Goal: Task Accomplishment & Management: Use online tool/utility

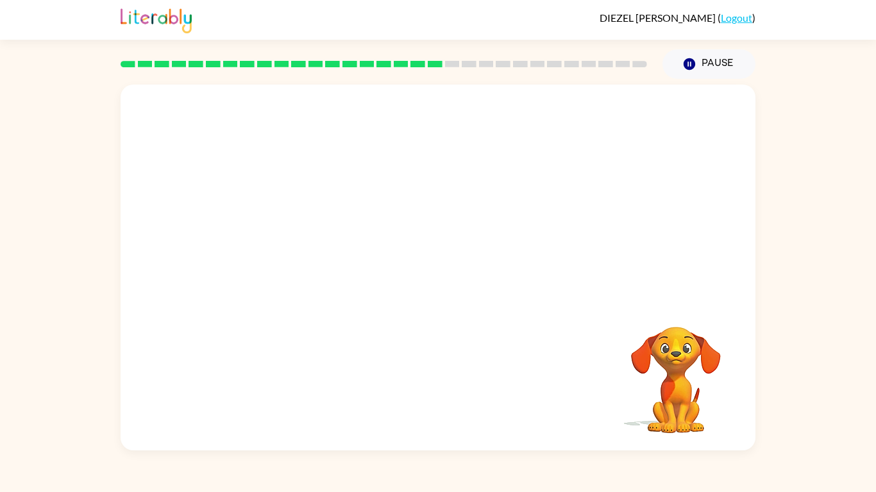
click at [599, 485] on div "DIEZEL MCGEE ( Logout ) Pause Pause Your browser must support playing .mp4 file…" at bounding box center [438, 246] width 876 height 492
click at [530, 400] on div at bounding box center [438, 268] width 635 height 366
click at [433, 278] on icon "button" at bounding box center [438, 274] width 22 height 22
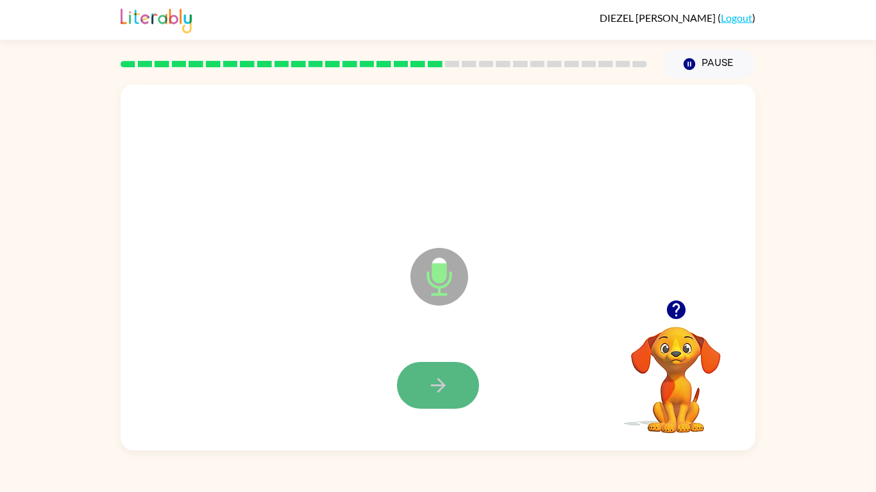
click at [422, 394] on button "button" at bounding box center [438, 385] width 82 height 47
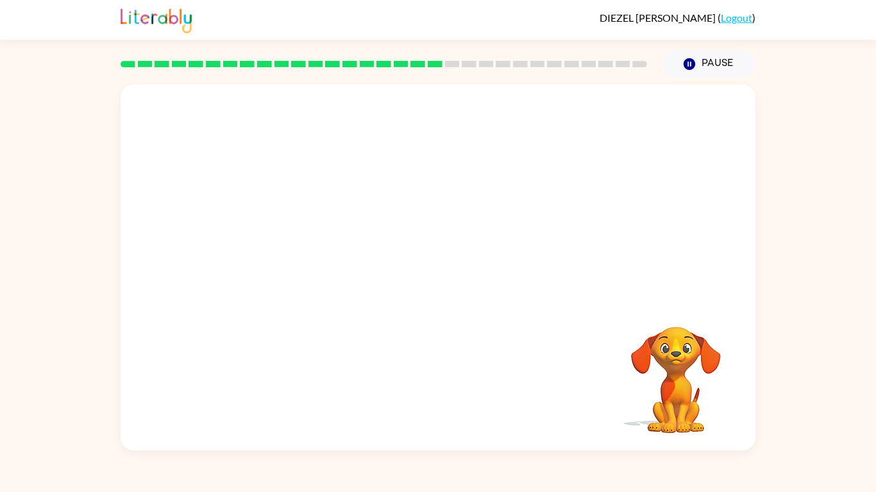
click at [684, 353] on video "Your browser must support playing .mp4 files to use Literably. Please try using…" at bounding box center [676, 371] width 128 height 128
click at [697, 405] on video "Your browser must support playing .mp4 files to use Literably. Please try using…" at bounding box center [676, 371] width 128 height 128
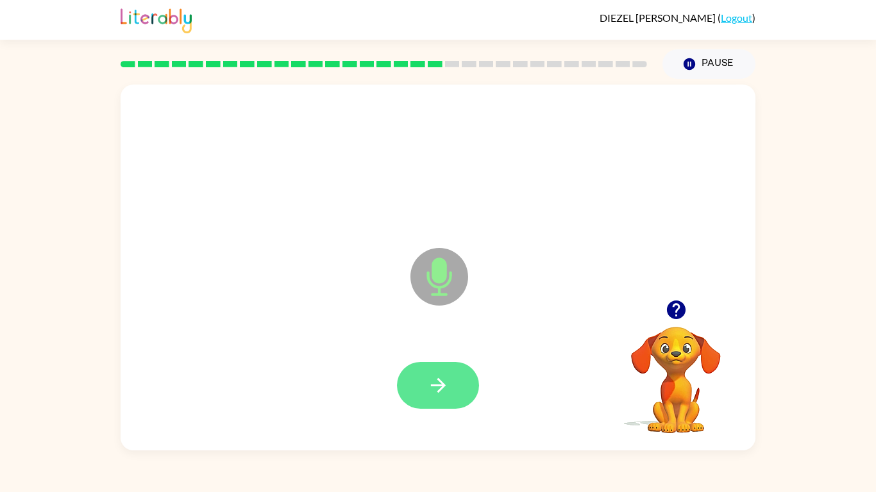
click at [444, 377] on icon "button" at bounding box center [438, 385] width 22 height 22
click at [462, 387] on button "button" at bounding box center [438, 385] width 82 height 47
click at [676, 296] on button "button" at bounding box center [676, 310] width 33 height 33
click at [407, 378] on button "button" at bounding box center [438, 385] width 82 height 47
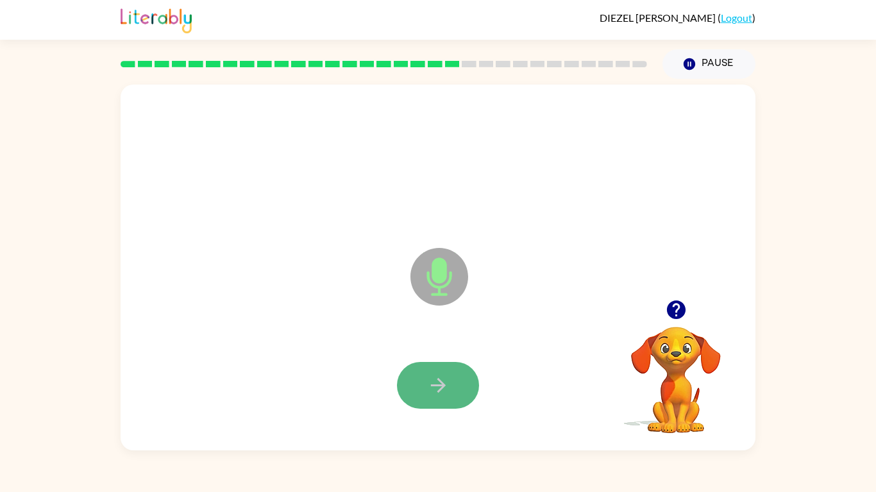
click at [408, 378] on button "button" at bounding box center [438, 385] width 82 height 47
click at [414, 376] on button "button" at bounding box center [438, 385] width 82 height 47
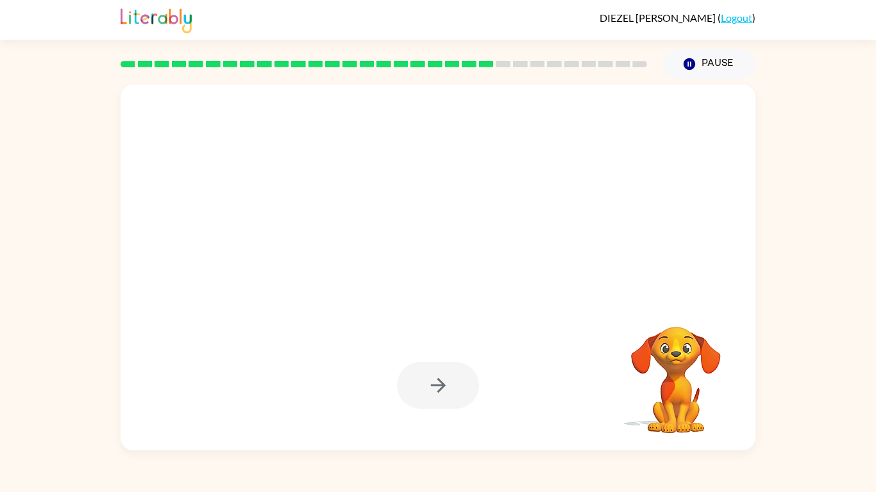
click at [414, 376] on div at bounding box center [438, 385] width 82 height 47
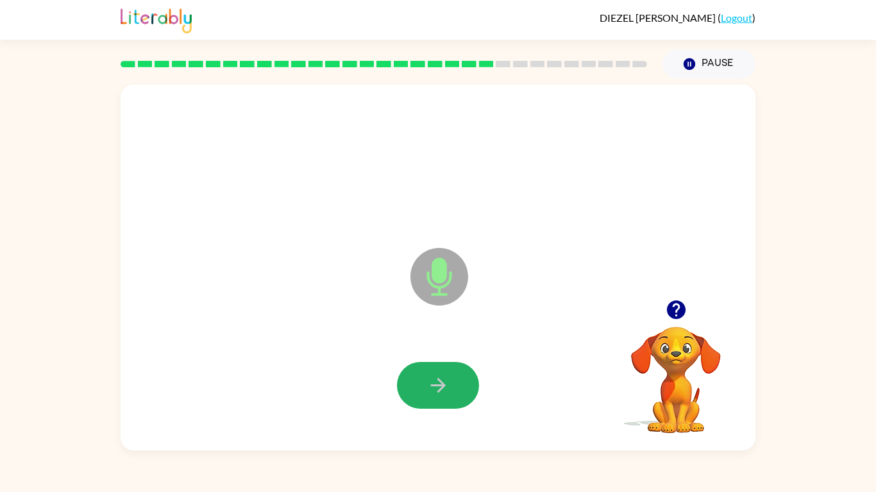
click at [414, 376] on button "button" at bounding box center [438, 385] width 82 height 47
click at [428, 380] on icon "button" at bounding box center [438, 385] width 22 height 22
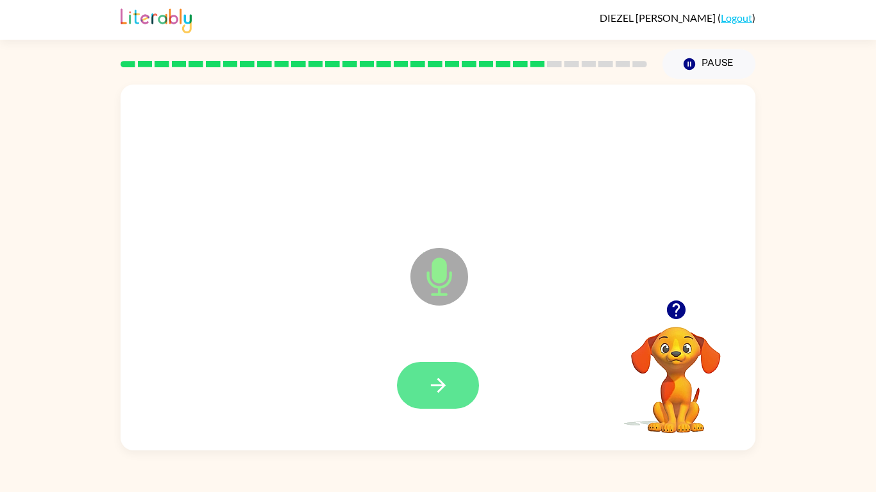
click at [460, 368] on button "button" at bounding box center [438, 385] width 82 height 47
click at [433, 368] on button "button" at bounding box center [438, 385] width 82 height 47
click at [443, 392] on icon "button" at bounding box center [438, 385] width 22 height 22
click at [421, 382] on button "button" at bounding box center [438, 385] width 82 height 47
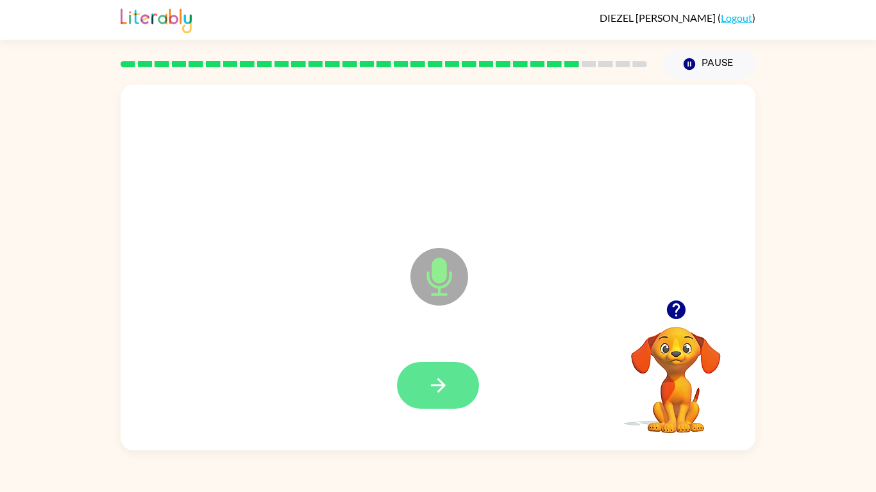
click at [421, 382] on button "button" at bounding box center [438, 385] width 82 height 47
click at [680, 315] on icon "button" at bounding box center [675, 310] width 19 height 19
click at [428, 386] on icon "button" at bounding box center [438, 385] width 22 height 22
click at [429, 373] on button "button" at bounding box center [438, 385] width 82 height 47
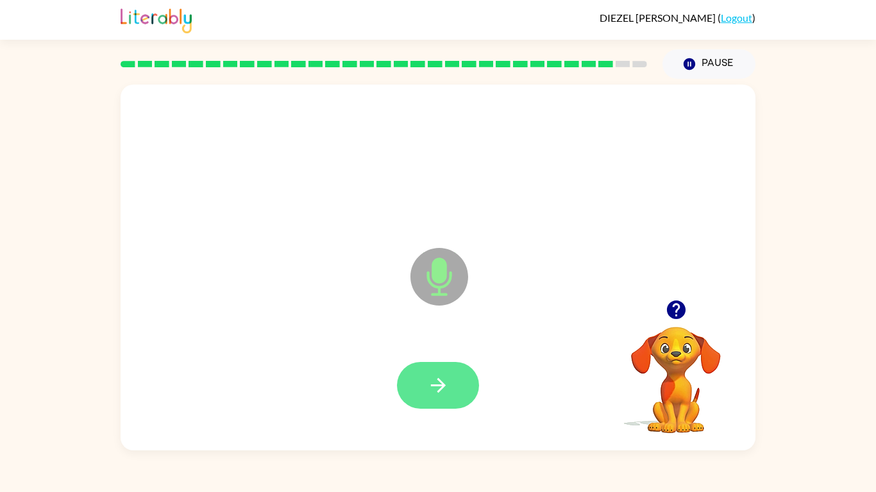
click at [470, 384] on button "button" at bounding box center [438, 385] width 82 height 47
click at [666, 306] on icon "button" at bounding box center [676, 310] width 22 height 22
click at [432, 387] on icon "button" at bounding box center [438, 385] width 22 height 22
click at [451, 375] on button "button" at bounding box center [438, 385] width 82 height 47
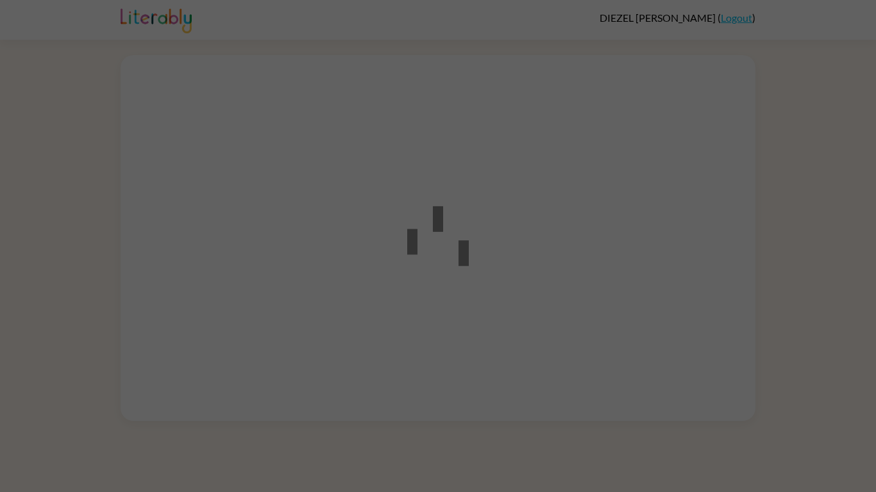
click at [362, 201] on div at bounding box center [438, 238] width 635 height 366
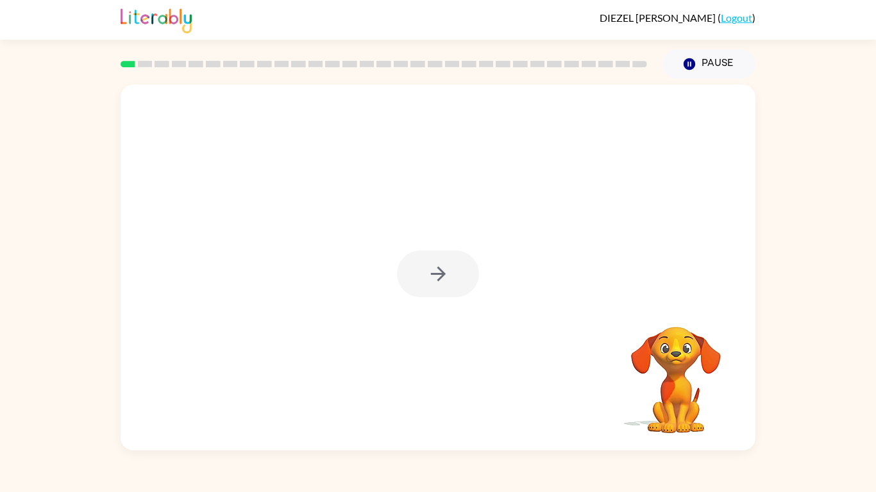
click at [415, 267] on div at bounding box center [438, 274] width 82 height 47
click at [413, 268] on button "button" at bounding box center [438, 274] width 82 height 47
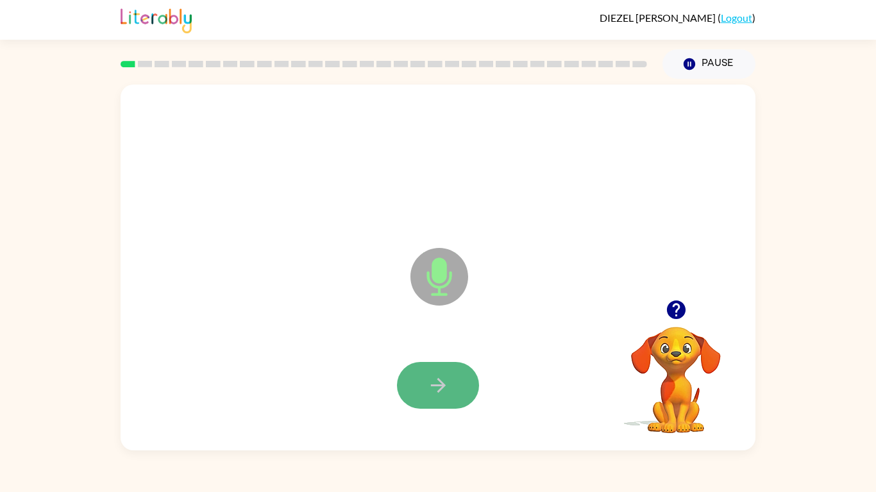
click at [444, 373] on button "button" at bounding box center [438, 385] width 82 height 47
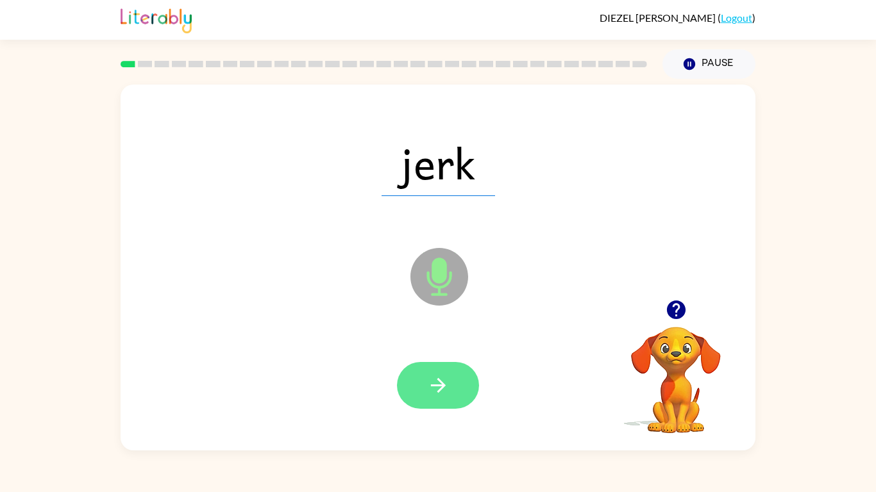
click at [446, 372] on button "button" at bounding box center [438, 385] width 82 height 47
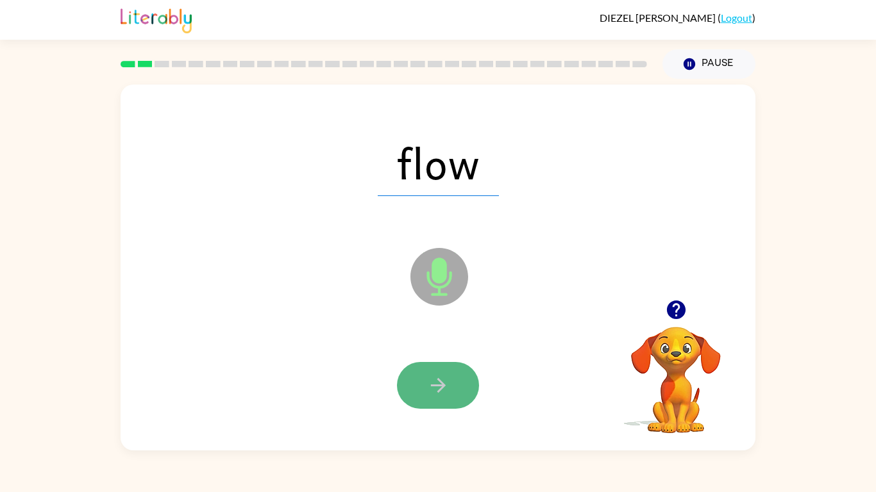
click at [442, 380] on icon "button" at bounding box center [438, 385] width 22 height 22
click at [443, 380] on icon "button" at bounding box center [438, 385] width 22 height 22
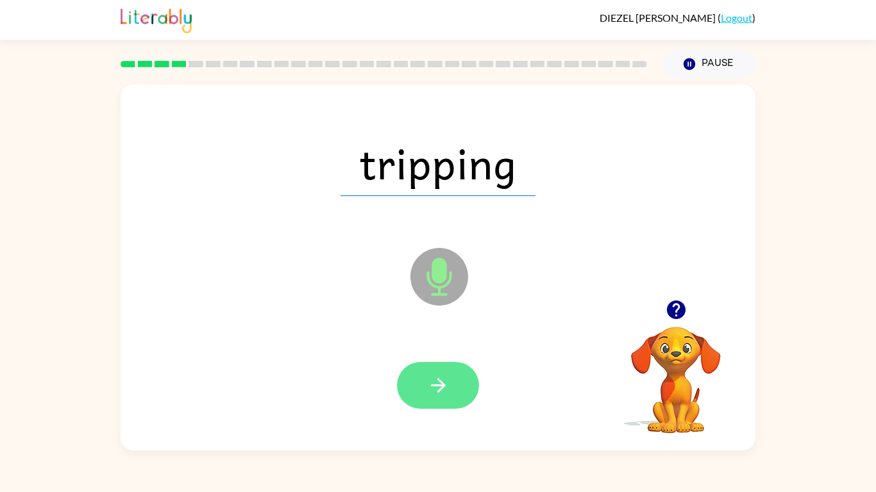
click at [444, 380] on icon "button" at bounding box center [438, 385] width 22 height 22
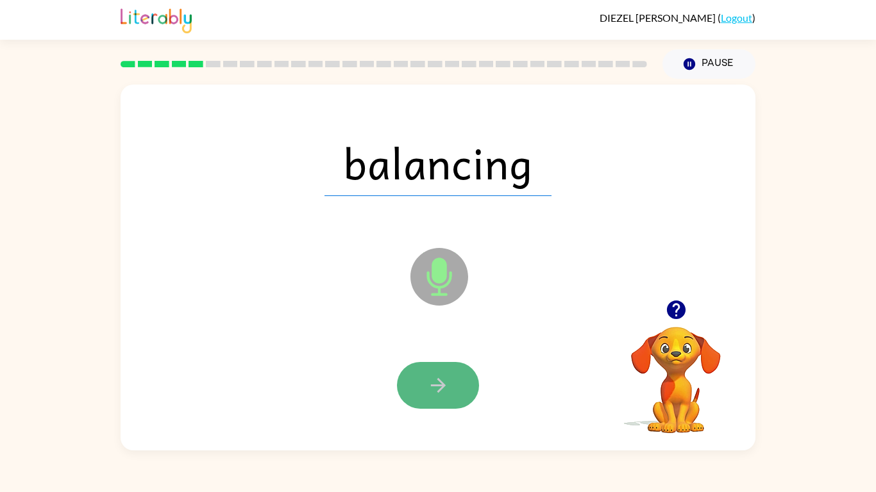
click at [446, 379] on icon "button" at bounding box center [438, 385] width 22 height 22
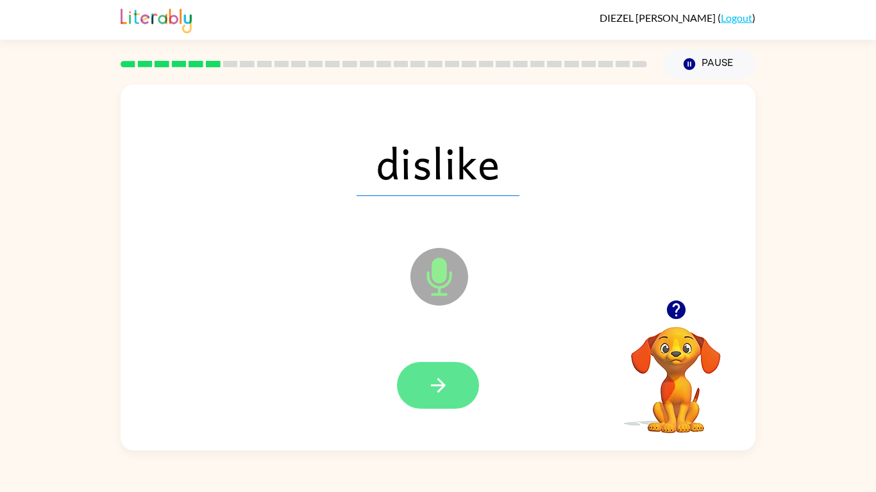
click at [420, 371] on button "button" at bounding box center [438, 385] width 82 height 47
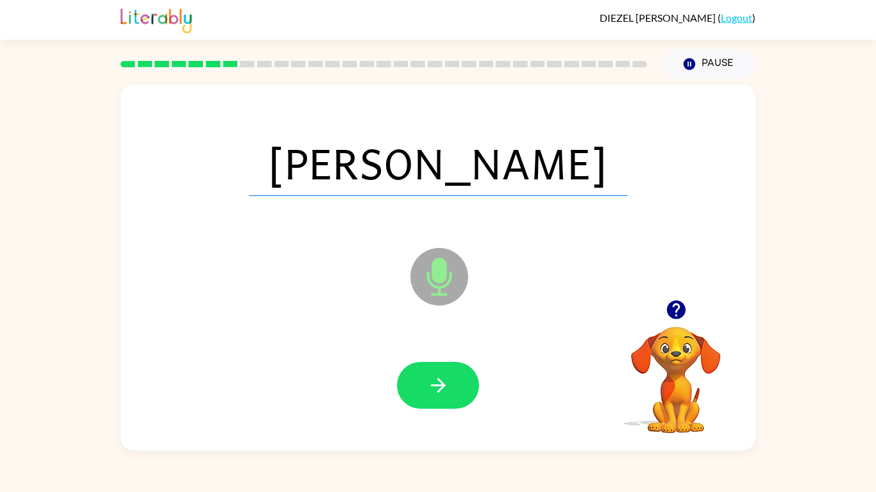
click at [420, 371] on button "button" at bounding box center [438, 385] width 82 height 47
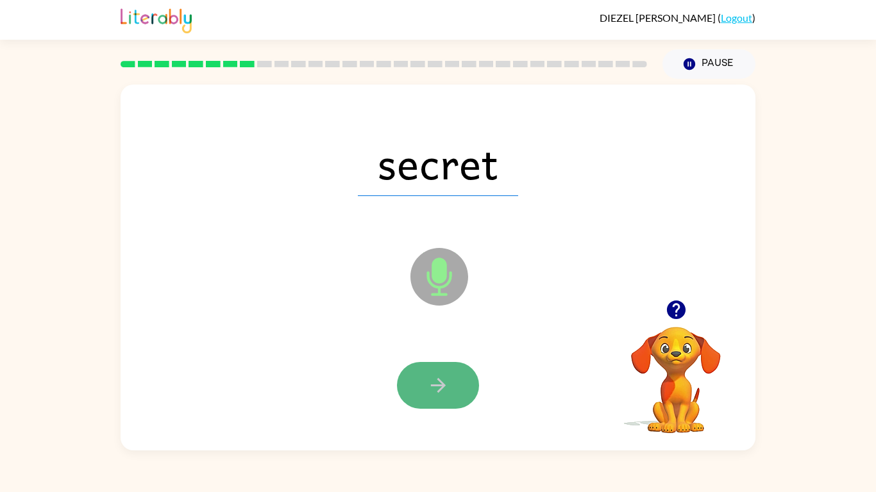
click at [452, 379] on button "button" at bounding box center [438, 385] width 82 height 47
click at [452, 381] on button "button" at bounding box center [438, 385] width 82 height 47
click at [412, 382] on button "button" at bounding box center [438, 385] width 82 height 47
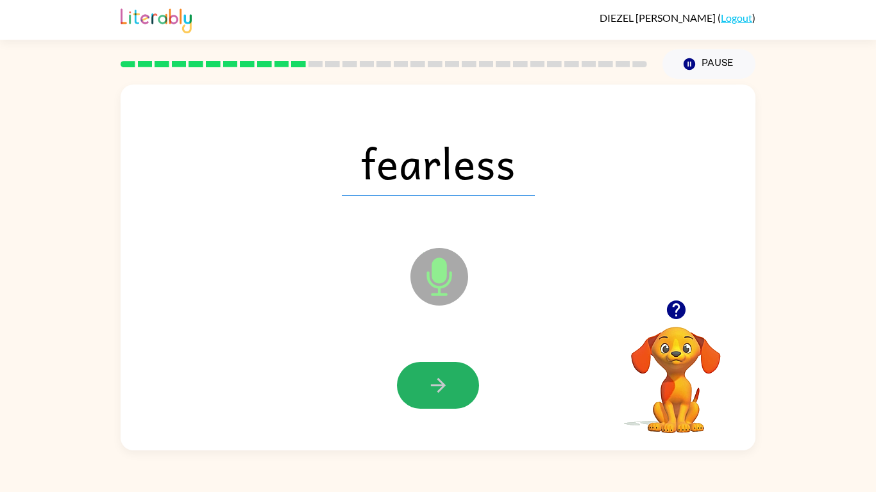
click at [412, 382] on button "button" at bounding box center [438, 385] width 82 height 47
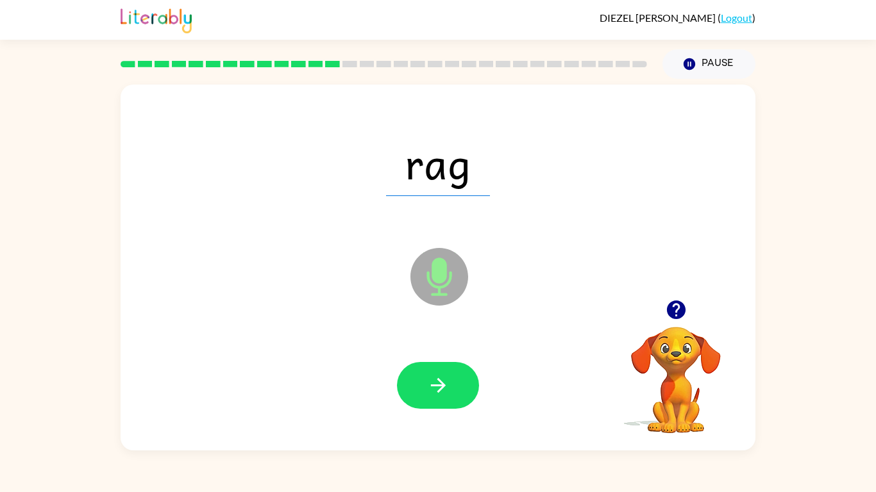
click at [412, 382] on button "button" at bounding box center [438, 385] width 82 height 47
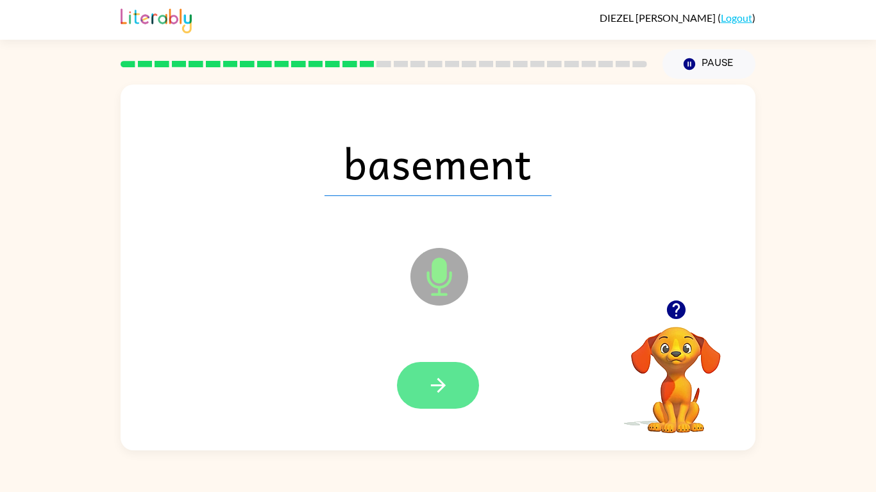
click at [414, 382] on button "button" at bounding box center [438, 385] width 82 height 47
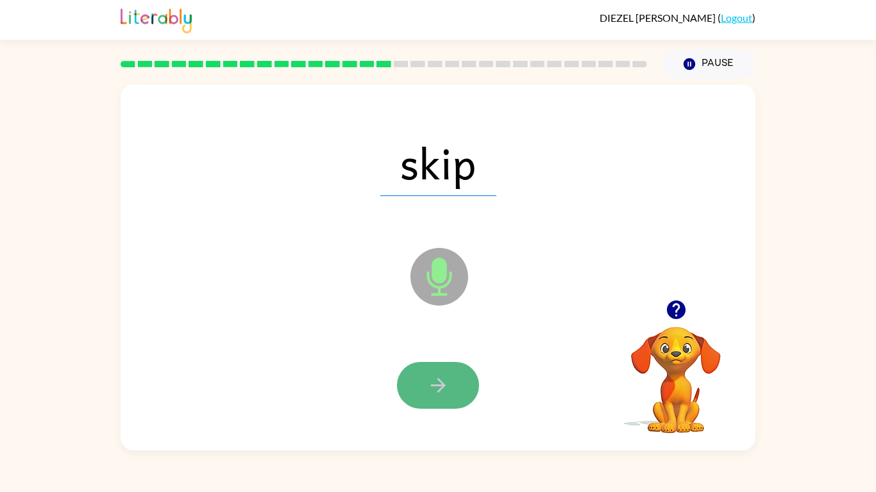
click at [419, 384] on button "button" at bounding box center [438, 385] width 82 height 47
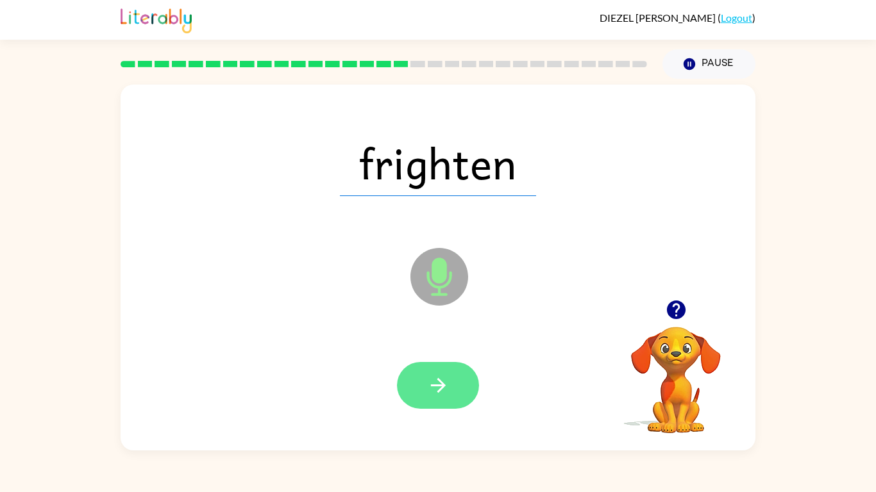
click at [435, 376] on icon "button" at bounding box center [438, 385] width 22 height 22
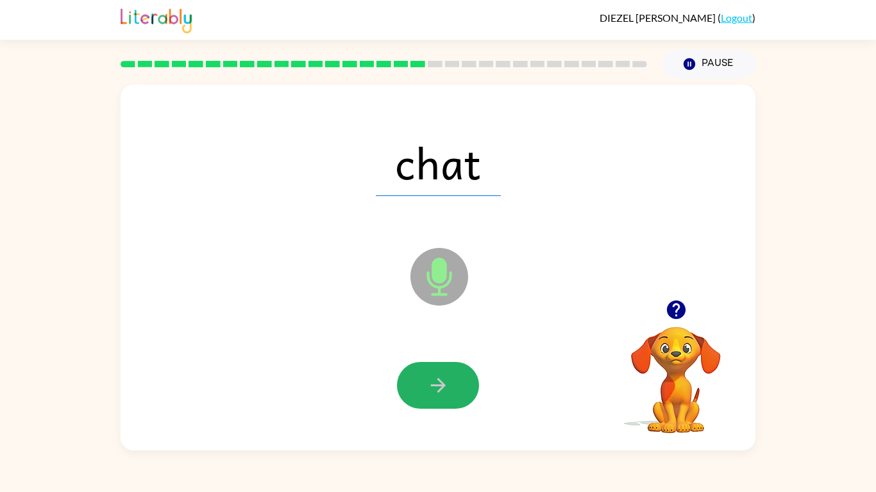
click at [435, 376] on icon "button" at bounding box center [438, 385] width 22 height 22
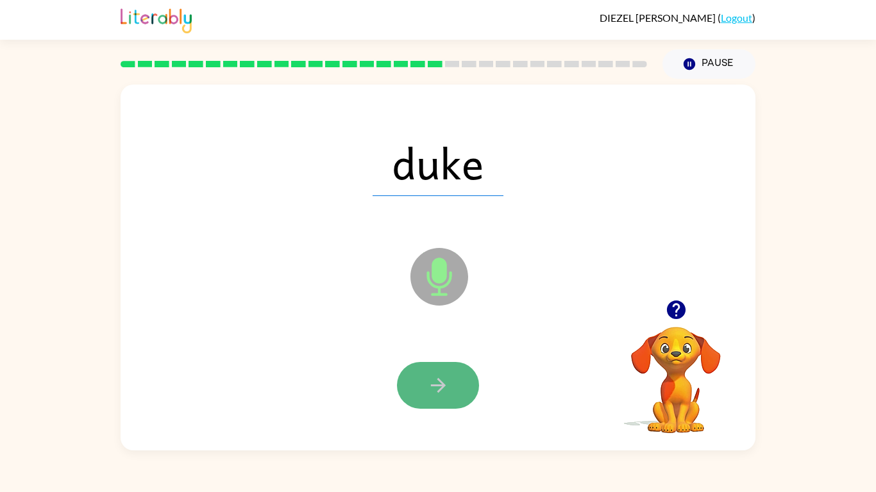
click at [435, 379] on icon "button" at bounding box center [438, 385] width 22 height 22
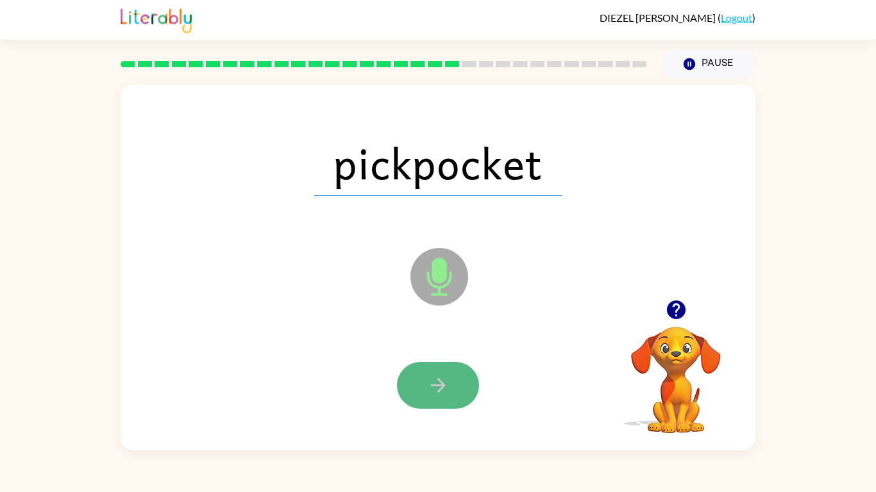
click at [417, 376] on button "button" at bounding box center [438, 385] width 82 height 47
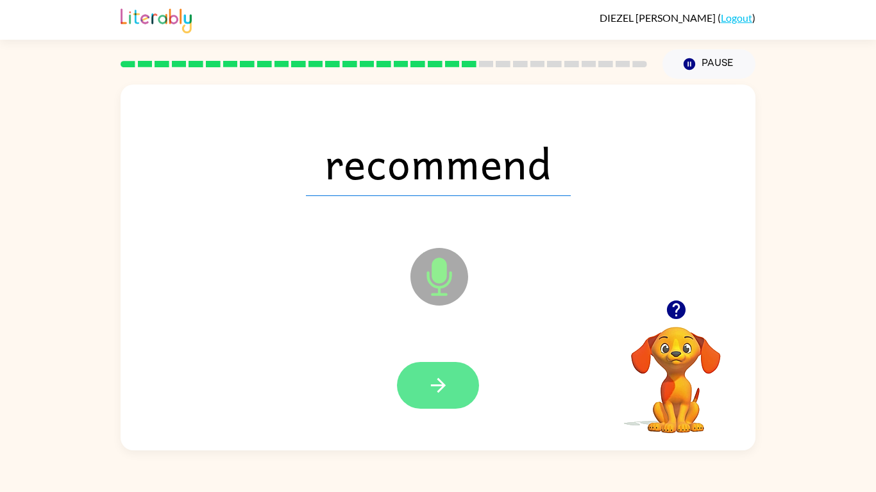
click at [430, 367] on button "button" at bounding box center [438, 385] width 82 height 47
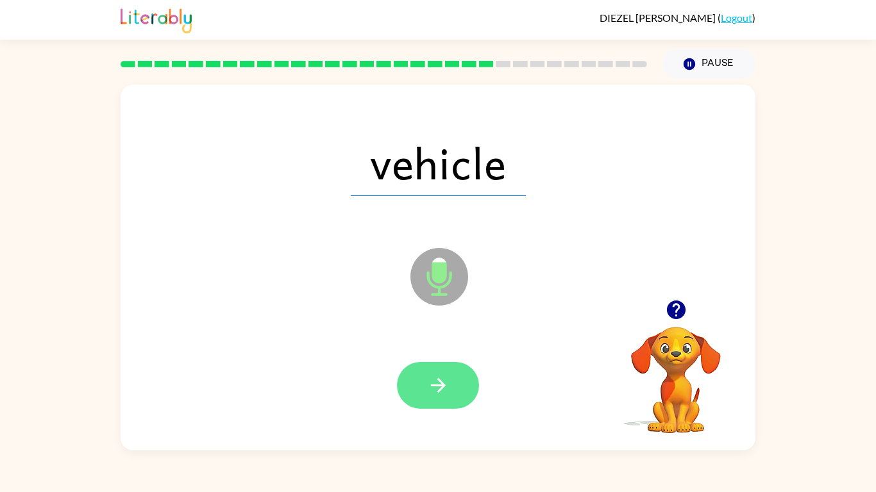
click at [433, 377] on icon "button" at bounding box center [438, 385] width 22 height 22
click at [433, 380] on icon "button" at bounding box center [438, 385] width 22 height 22
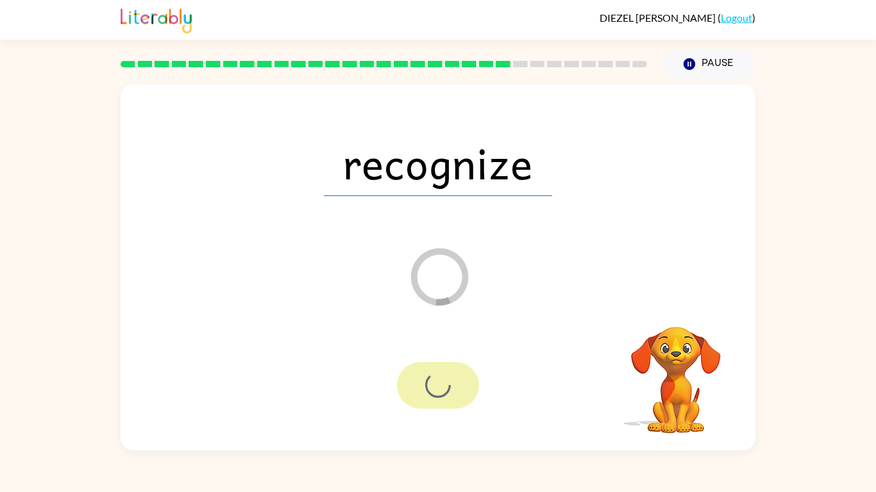
click at [433, 380] on div at bounding box center [438, 385] width 82 height 47
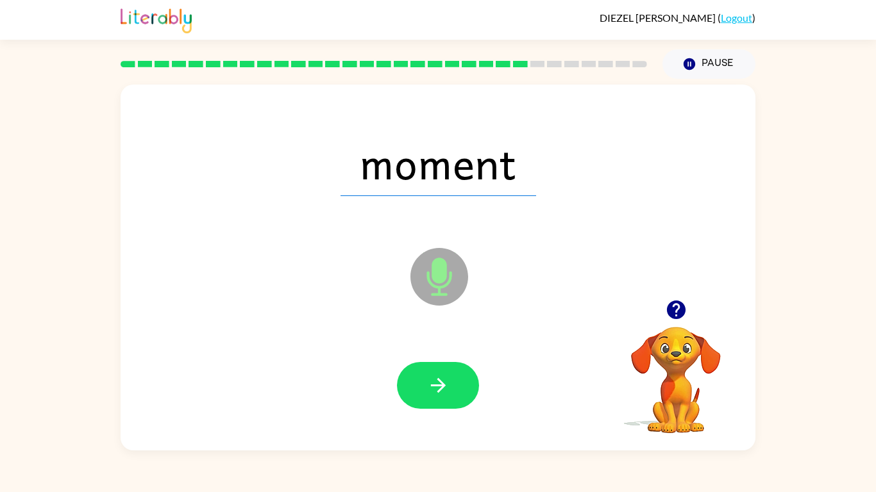
click at [433, 380] on icon "button" at bounding box center [438, 385] width 22 height 22
click at [433, 380] on div at bounding box center [438, 385] width 82 height 47
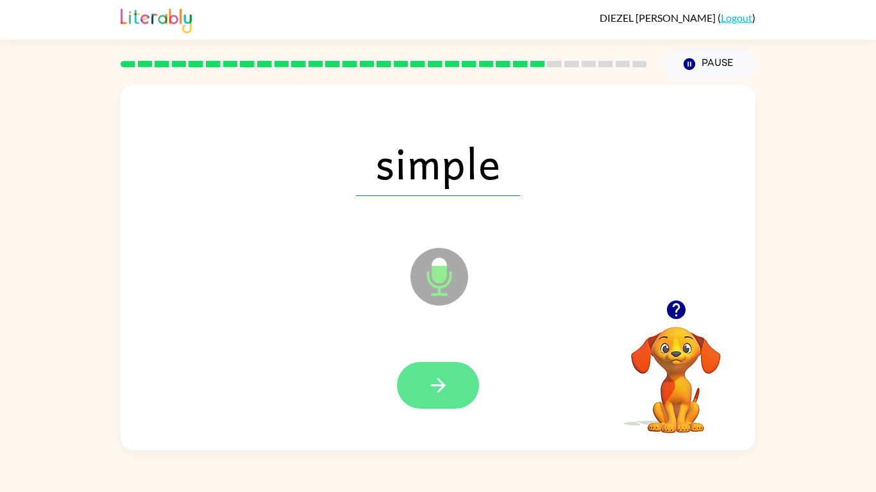
click at [434, 380] on icon "button" at bounding box center [438, 385] width 22 height 22
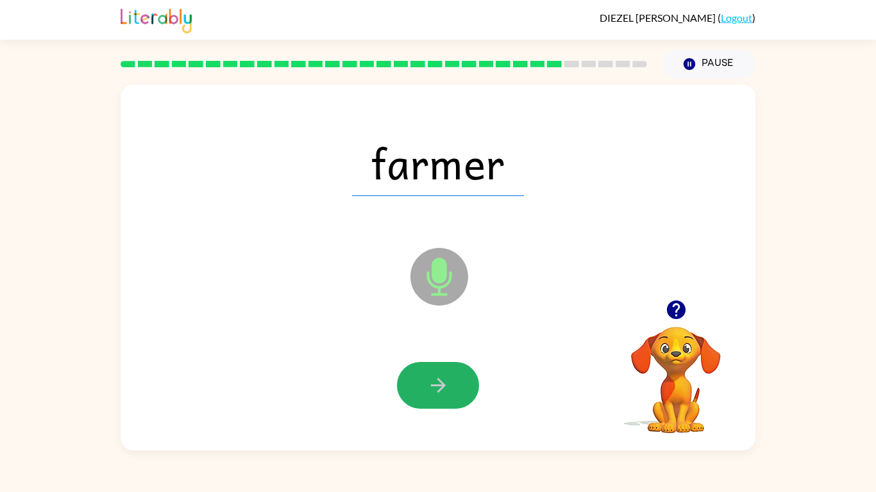
click at [434, 380] on icon "button" at bounding box center [438, 385] width 22 height 22
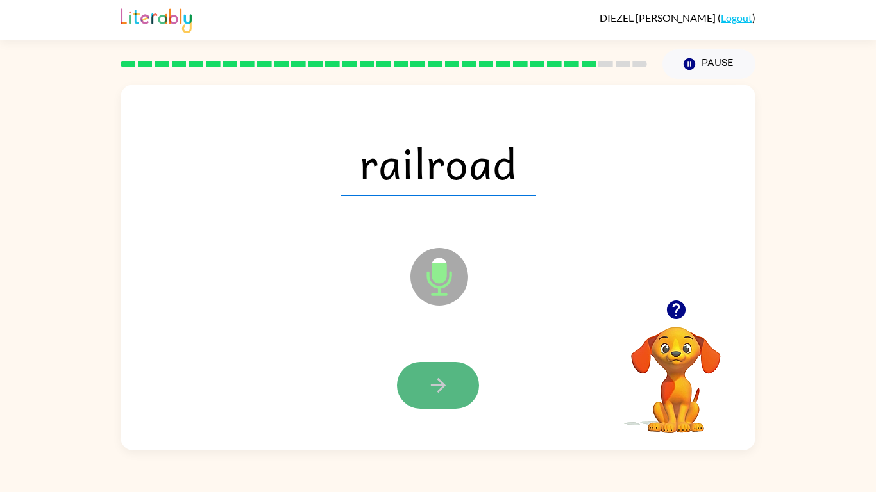
click at [430, 403] on button "button" at bounding box center [438, 385] width 82 height 47
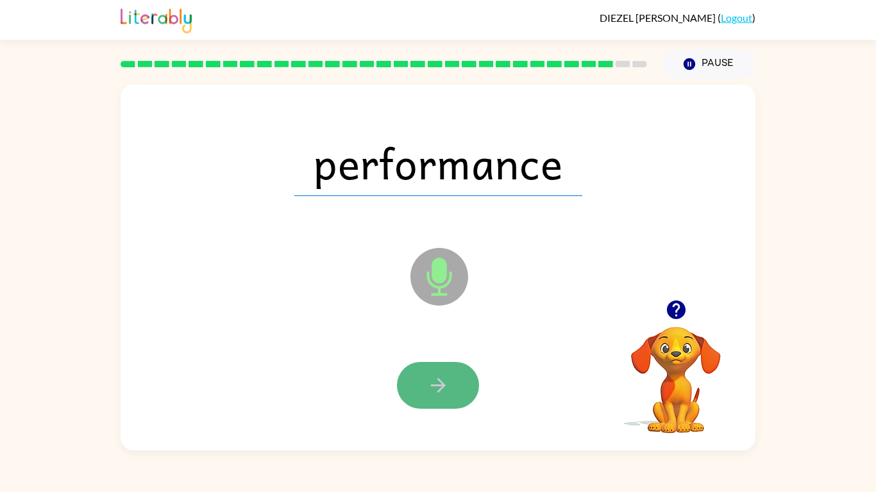
click at [434, 381] on icon "button" at bounding box center [438, 385] width 22 height 22
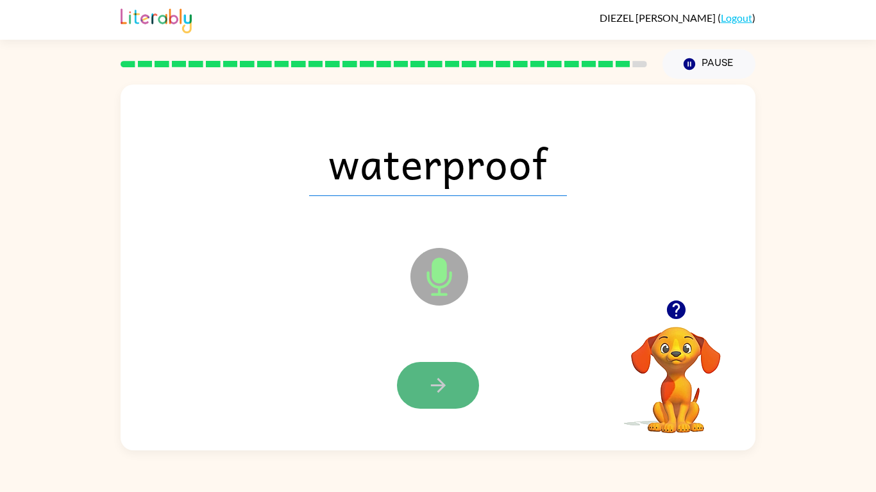
click at [434, 392] on icon "button" at bounding box center [438, 385] width 22 height 22
